Goal: Task Accomplishment & Management: Use online tool/utility

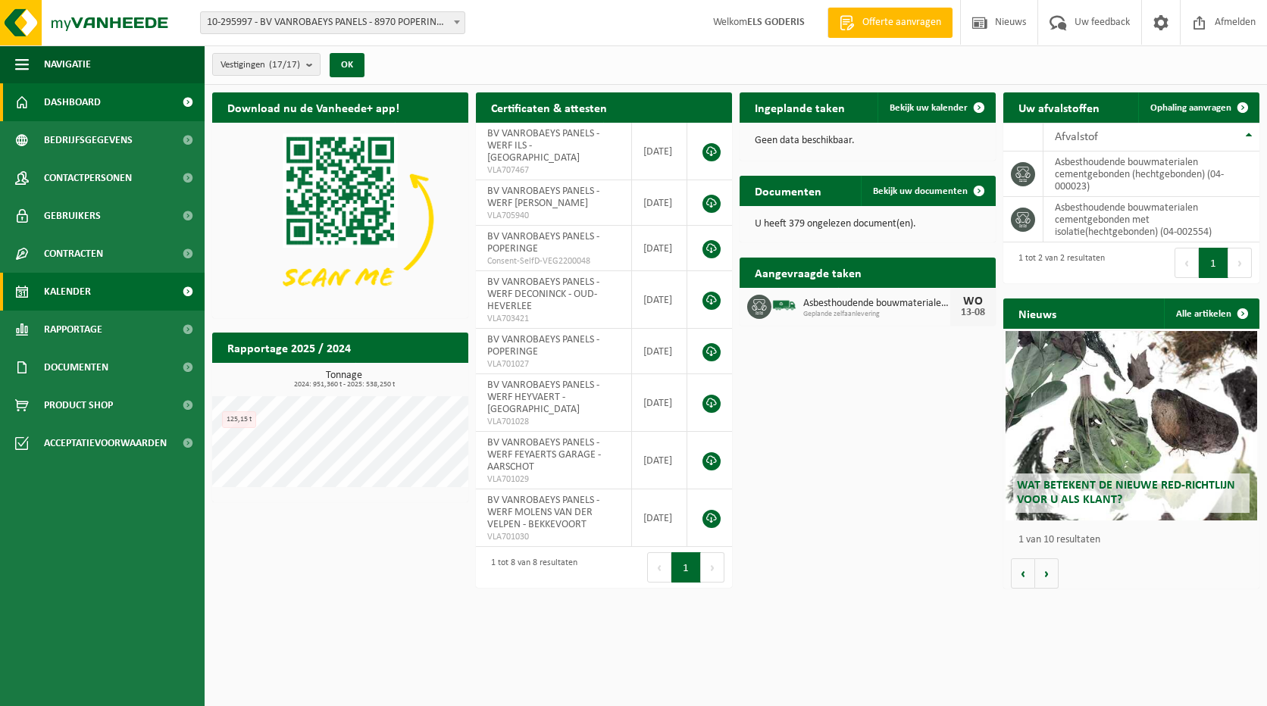
click at [86, 283] on span "Kalender" at bounding box center [67, 292] width 47 height 38
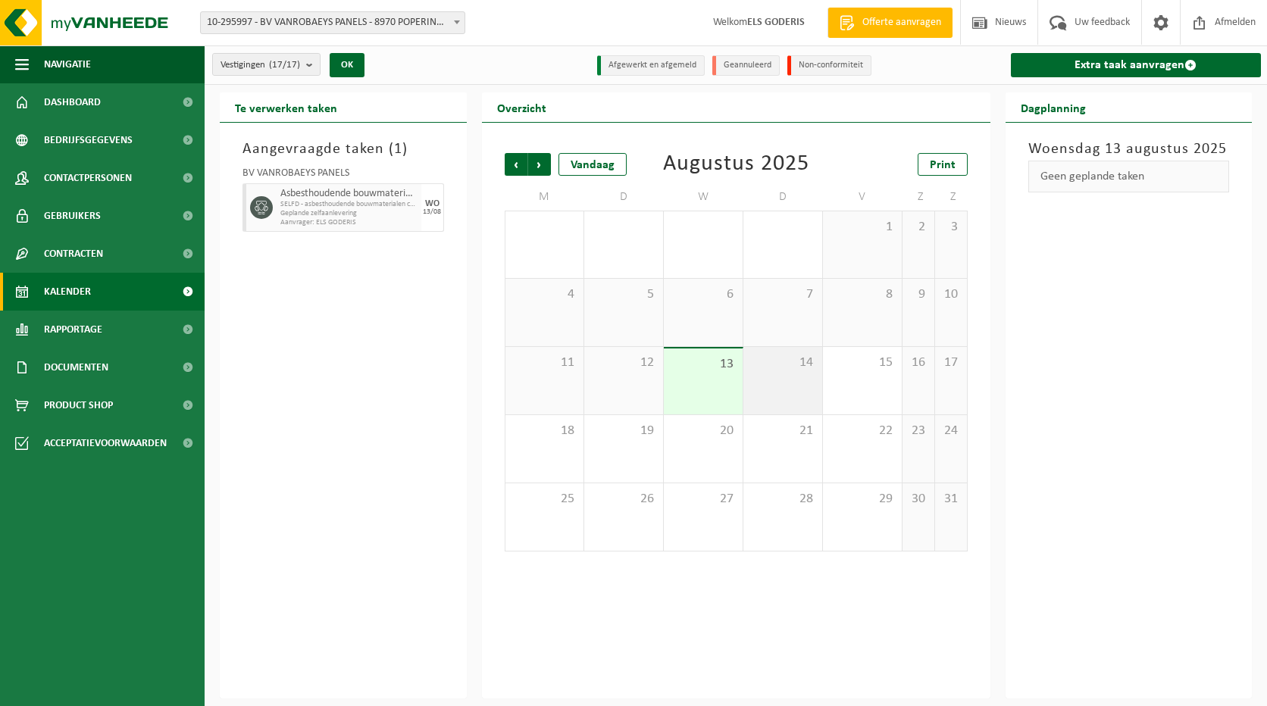
click at [790, 384] on div "14" at bounding box center [783, 380] width 79 height 67
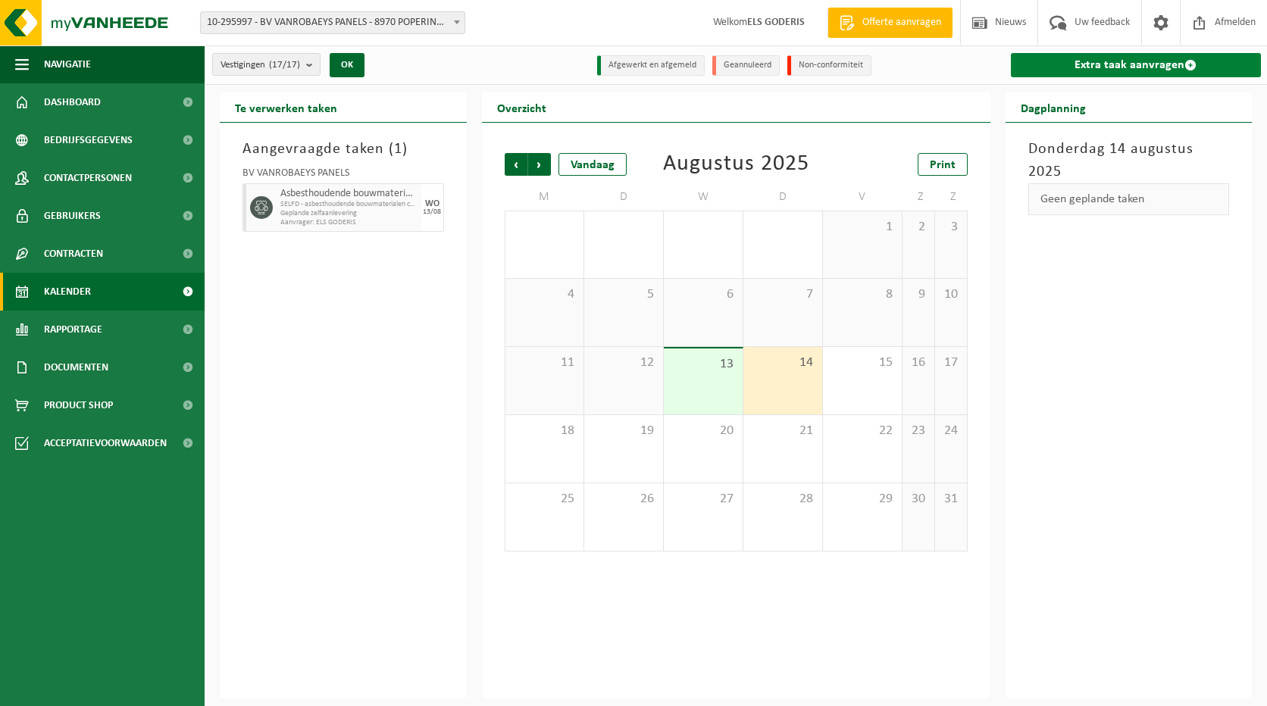
click at [1090, 64] on link "Extra taak aanvragen" at bounding box center [1136, 65] width 251 height 24
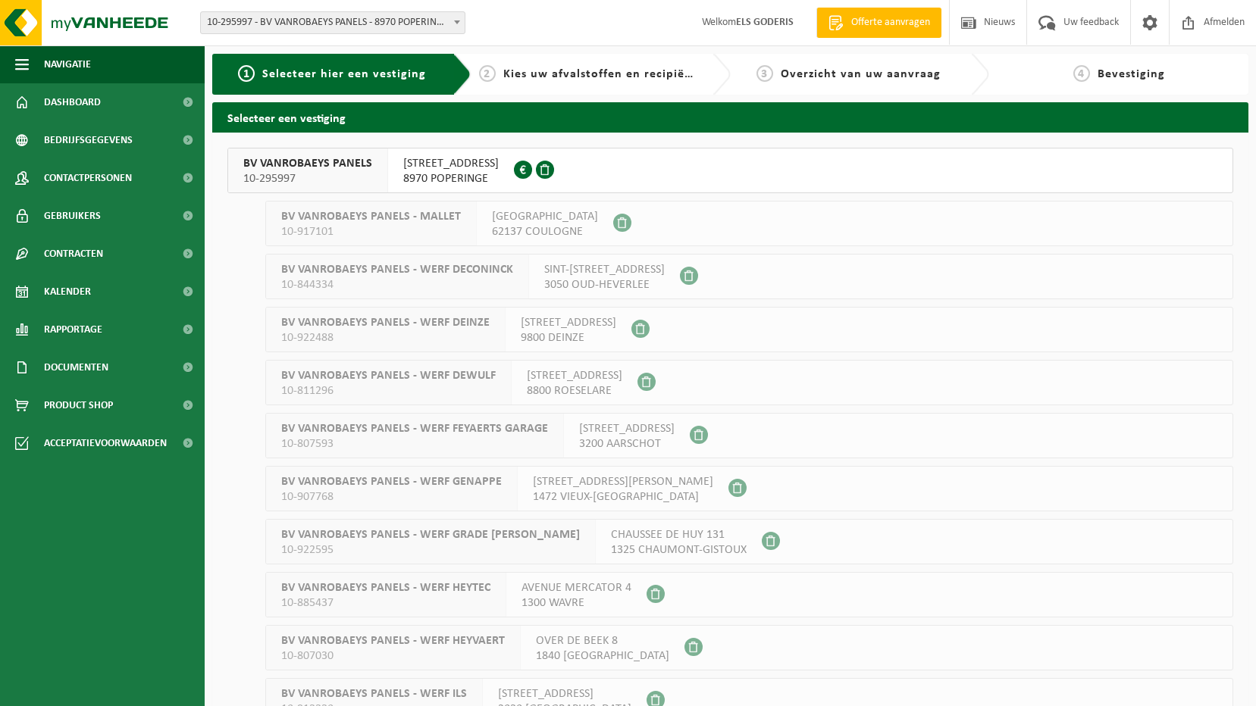
click at [450, 174] on span "8970 POPERINGE" at bounding box center [451, 178] width 96 height 15
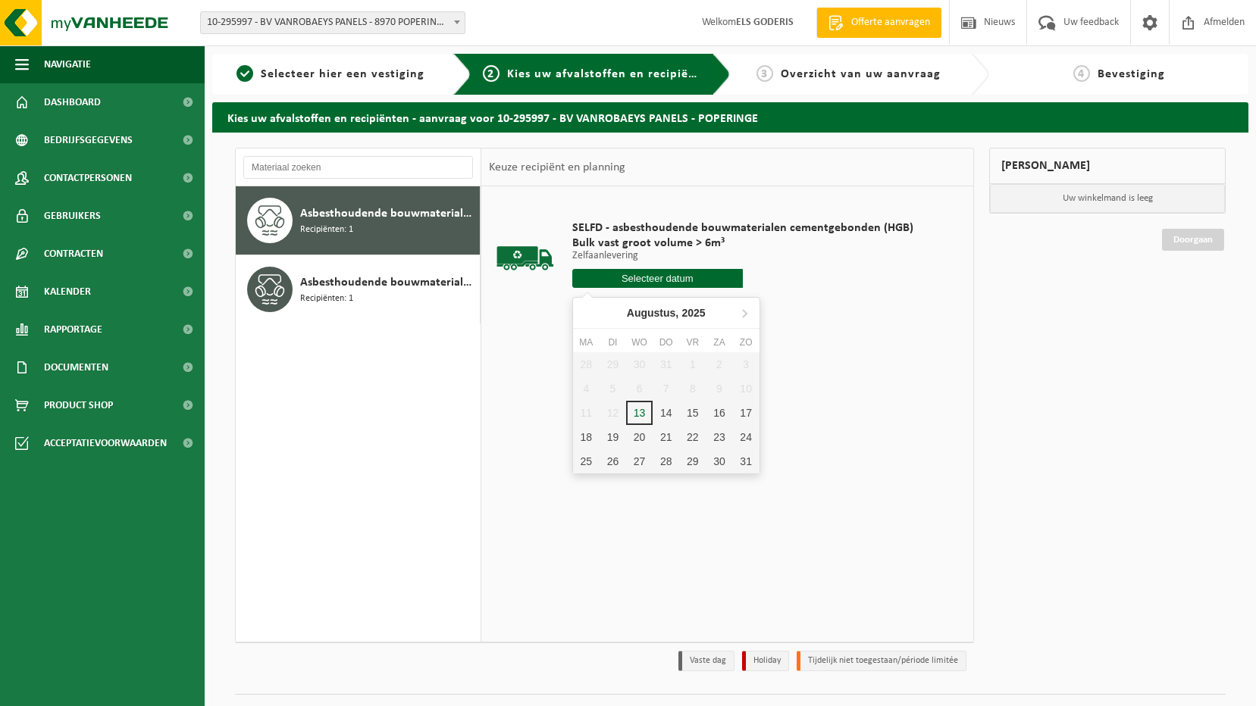
click at [625, 272] on input "text" at bounding box center [657, 278] width 171 height 19
click at [669, 415] on div "14" at bounding box center [666, 413] width 27 height 24
type input "Van 2025-08-14"
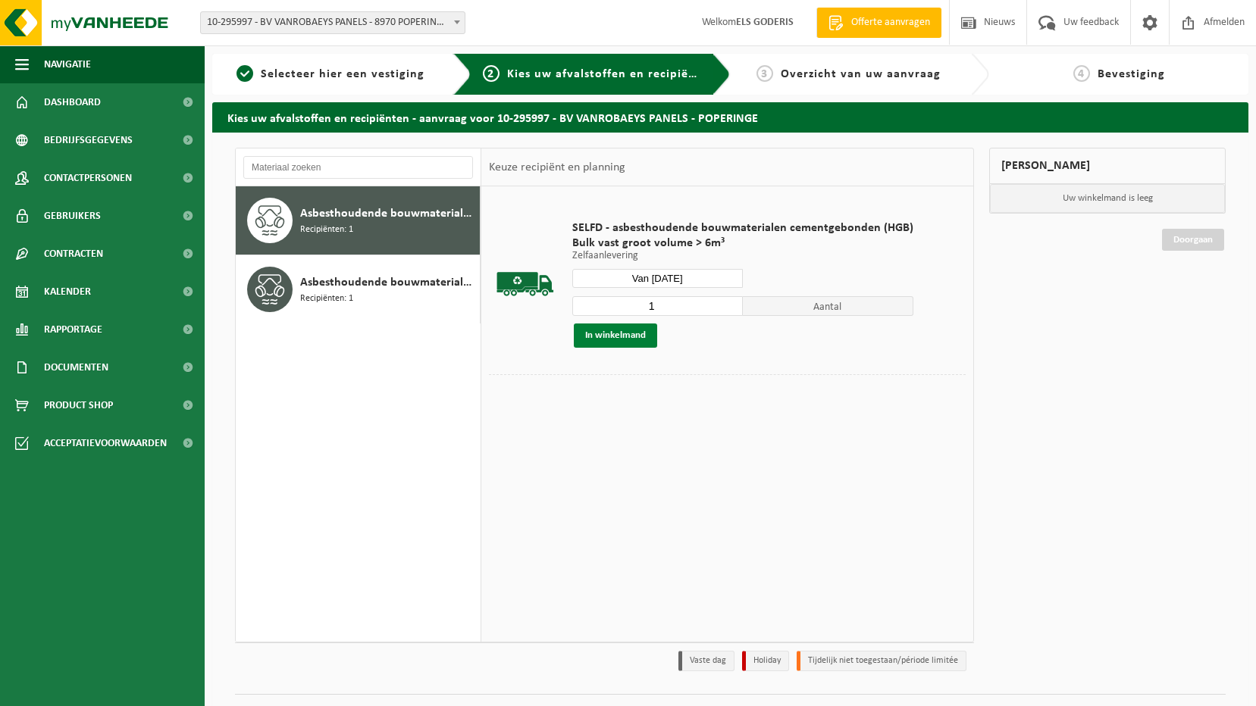
click at [635, 336] on button "In winkelmand" at bounding box center [615, 336] width 83 height 24
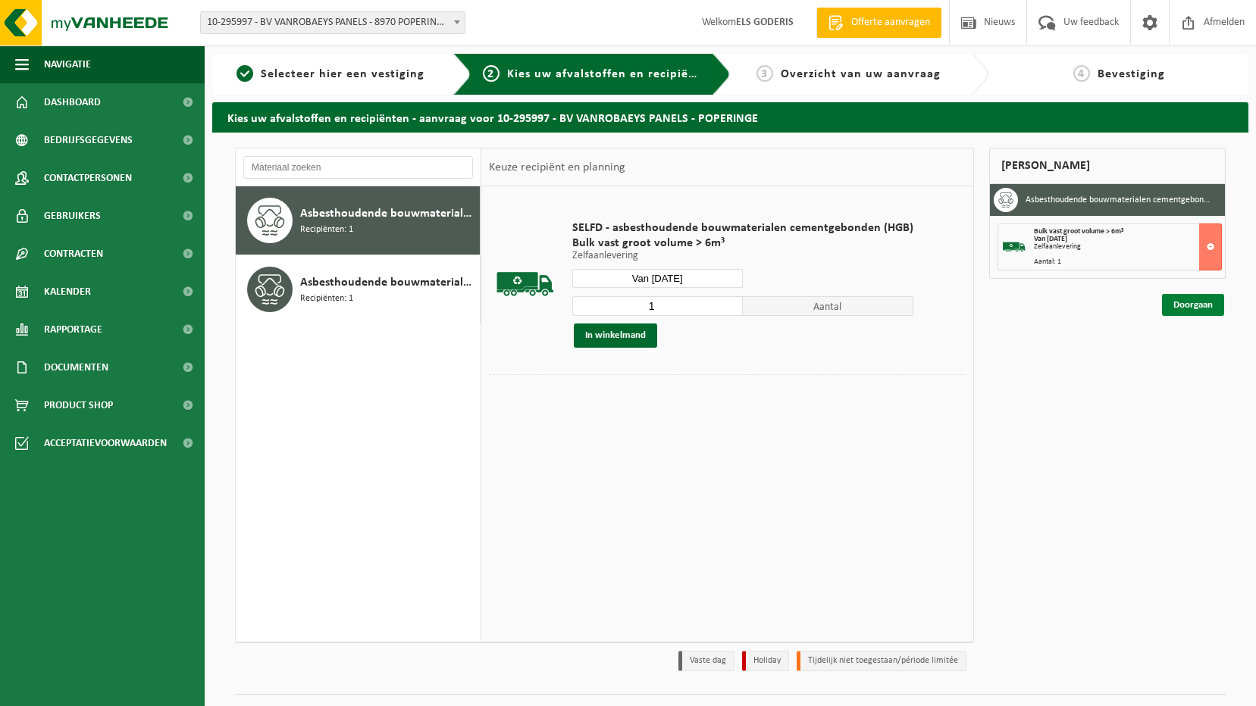
click at [1186, 302] on link "Doorgaan" at bounding box center [1193, 305] width 62 height 22
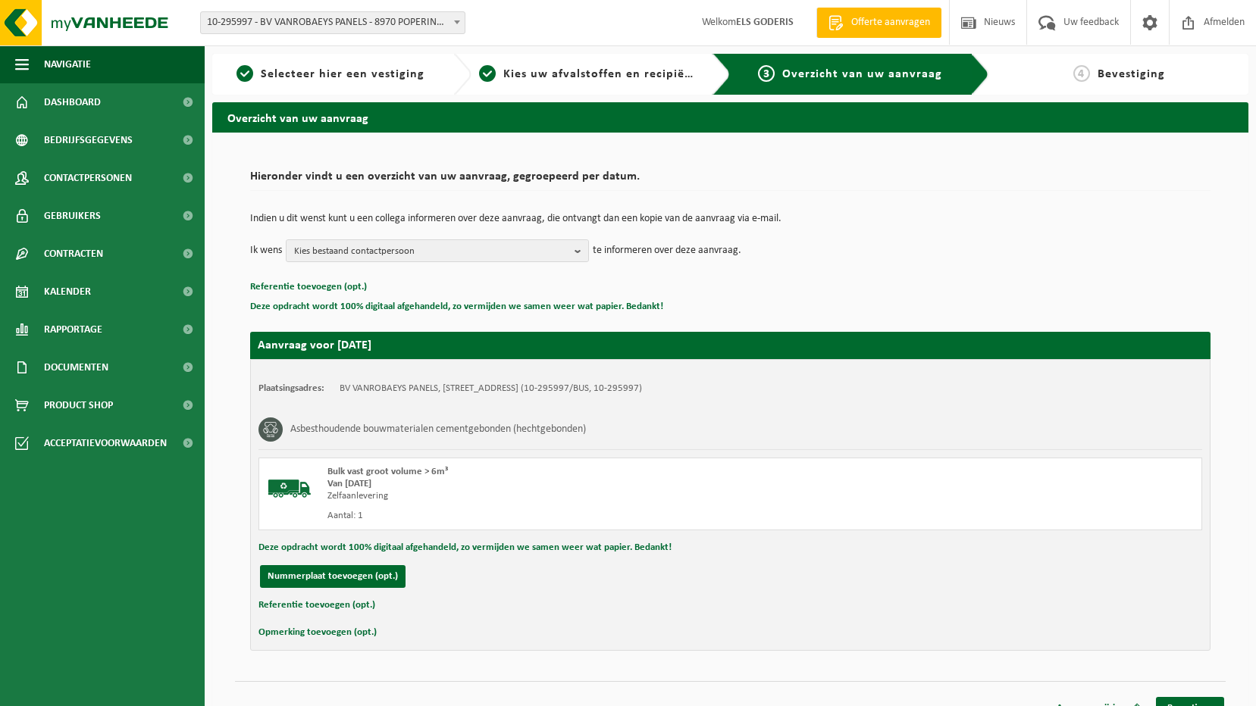
click at [326, 610] on button "Referentie toevoegen (opt.)" at bounding box center [316, 606] width 117 height 20
click at [386, 611] on input "text" at bounding box center [760, 607] width 854 height 23
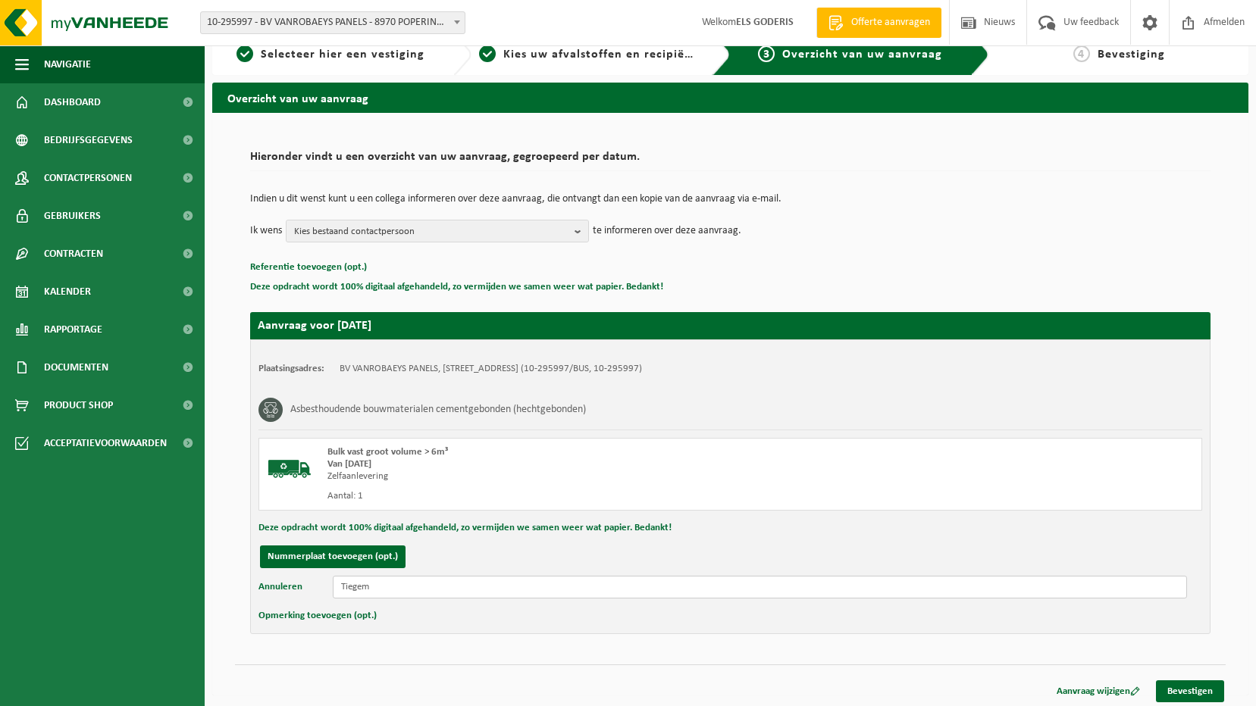
scroll to position [24, 0]
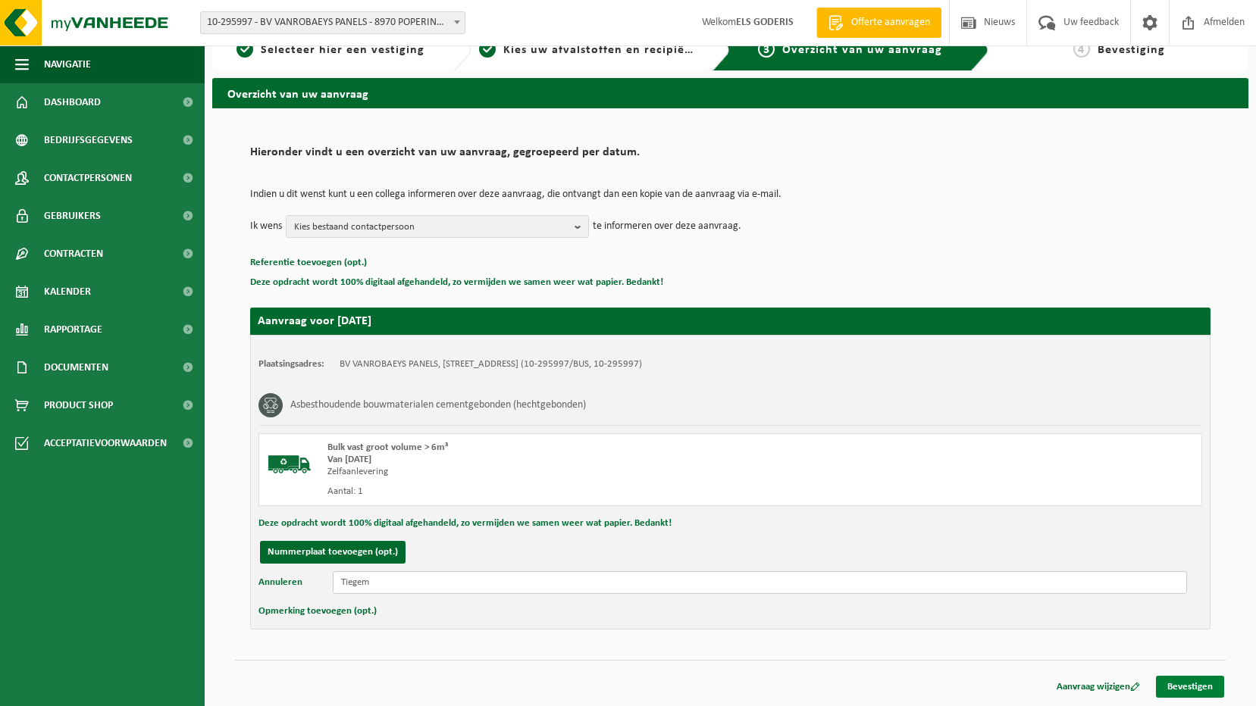
type input "Tiegem"
click at [1181, 685] on link "Bevestigen" at bounding box center [1190, 687] width 68 height 22
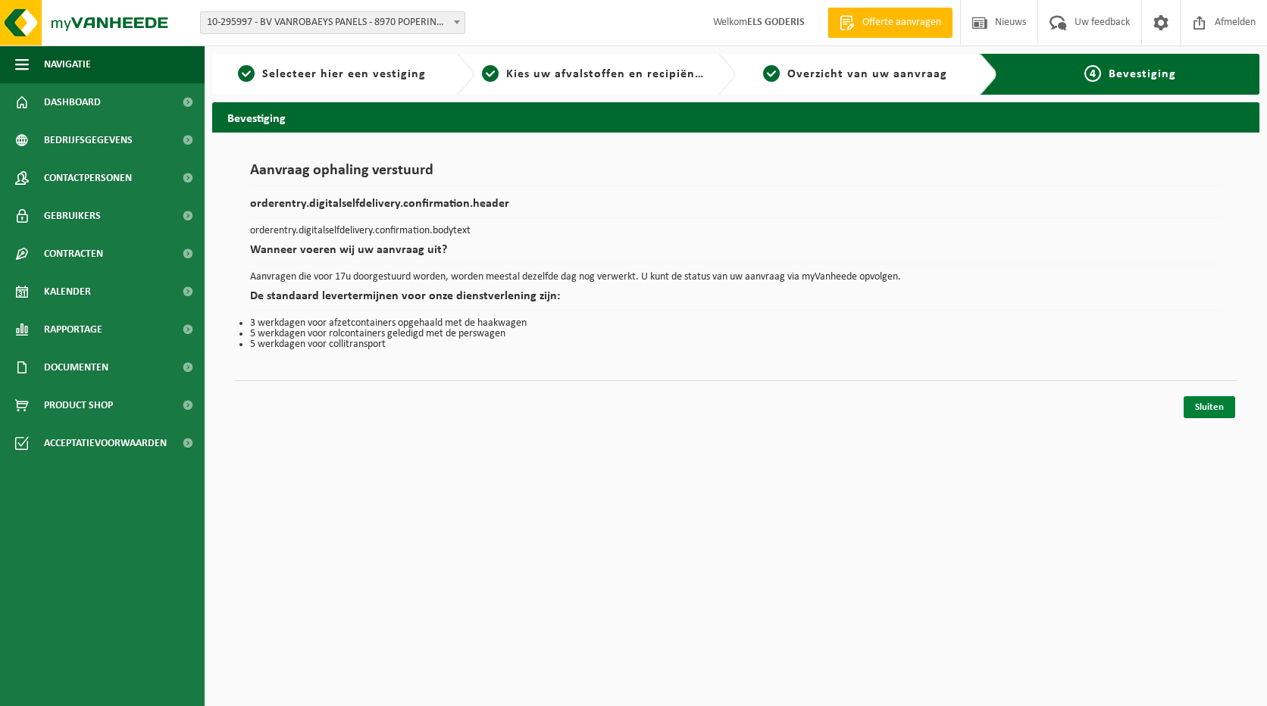
click at [1198, 408] on link "Sluiten" at bounding box center [1210, 407] width 52 height 22
